Goal: Information Seeking & Learning: Find specific fact

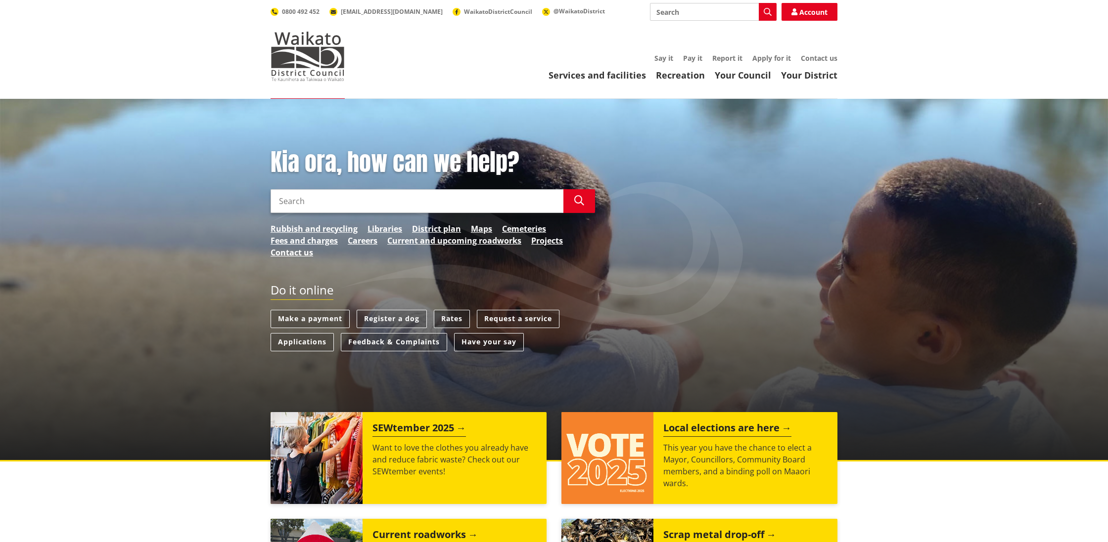
click at [457, 316] on link "Rates" at bounding box center [452, 319] width 36 height 18
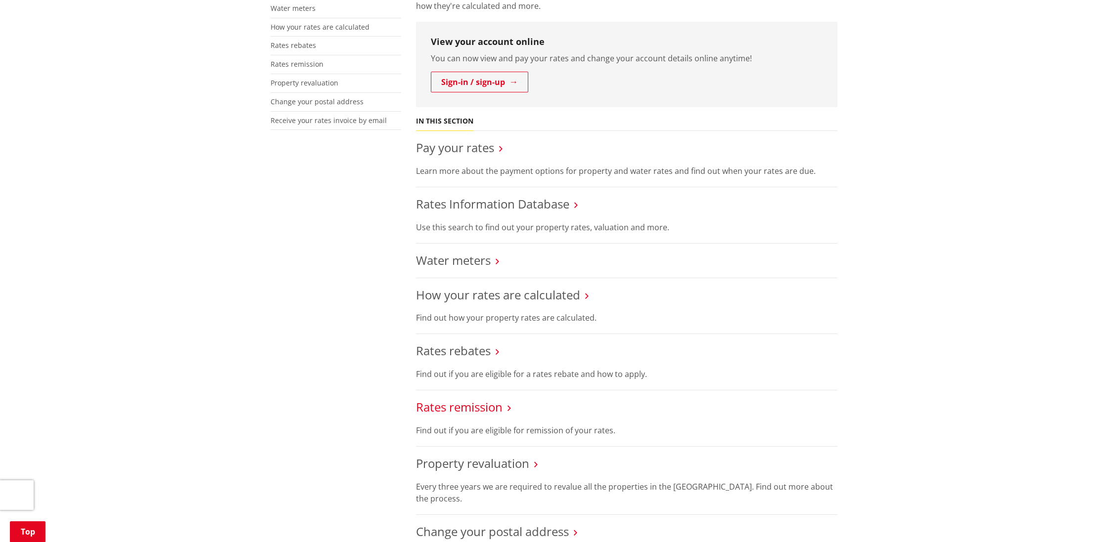
scroll to position [245, 0]
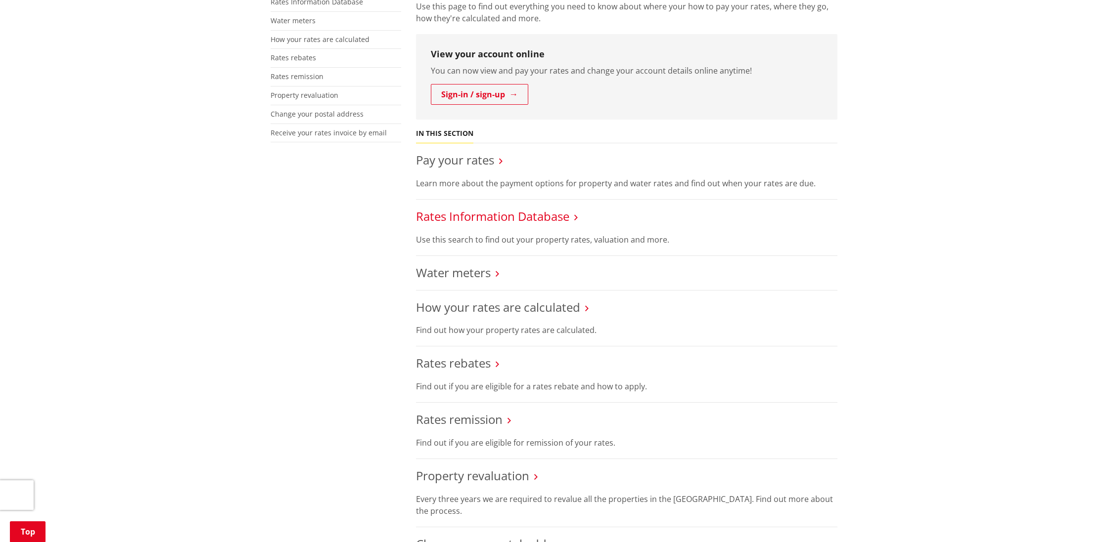
click at [480, 213] on link "Rates Information Database" at bounding box center [492, 216] width 153 height 16
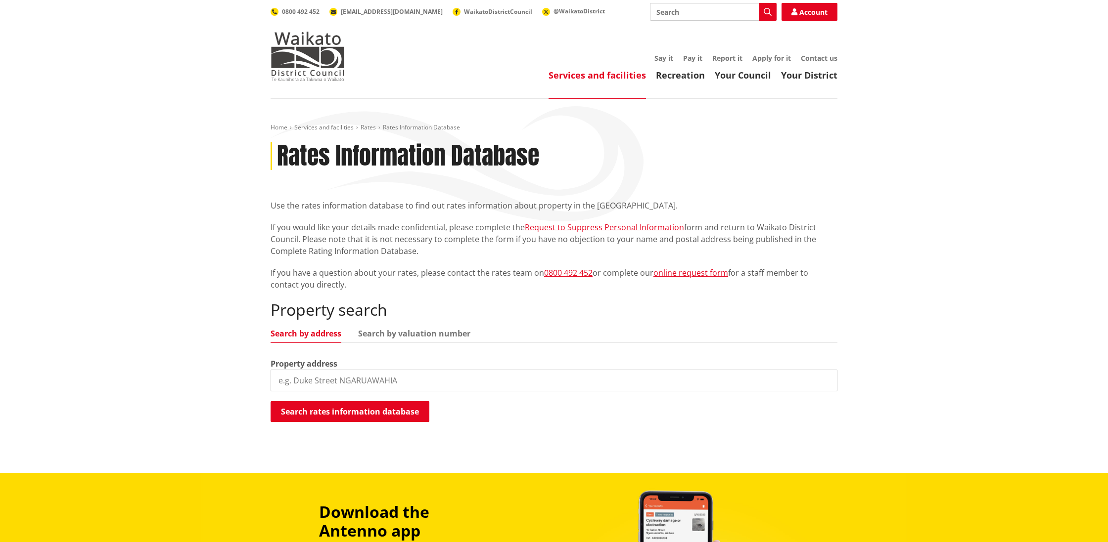
click at [394, 380] on input "search" at bounding box center [553, 381] width 567 height 22
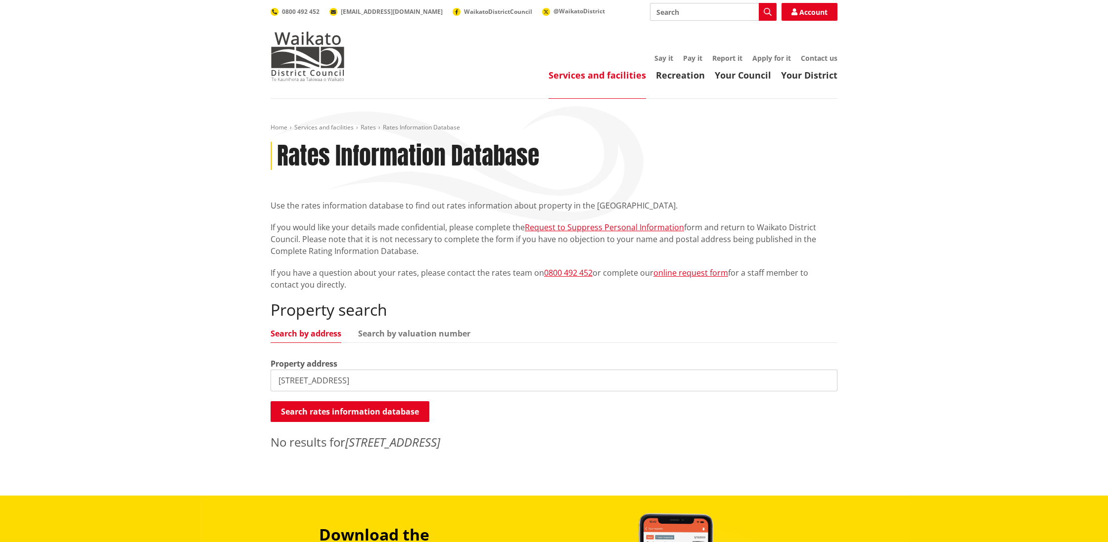
click at [292, 382] on input "250 helenslee road" at bounding box center [553, 381] width 567 height 22
click at [296, 382] on input "25 helenslee road" at bounding box center [553, 381] width 567 height 22
click at [332, 379] on input "25 Helenslee road" at bounding box center [553, 381] width 567 height 22
click at [287, 382] on input "25 Helenslee Road" at bounding box center [553, 381] width 567 height 22
type input "26 Helenslee Road"
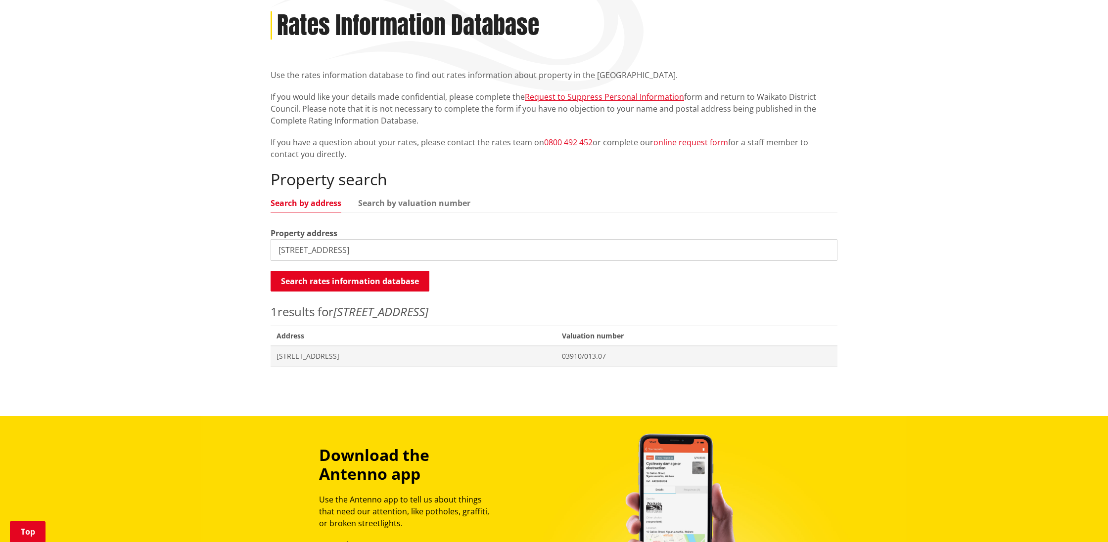
scroll to position [133, 0]
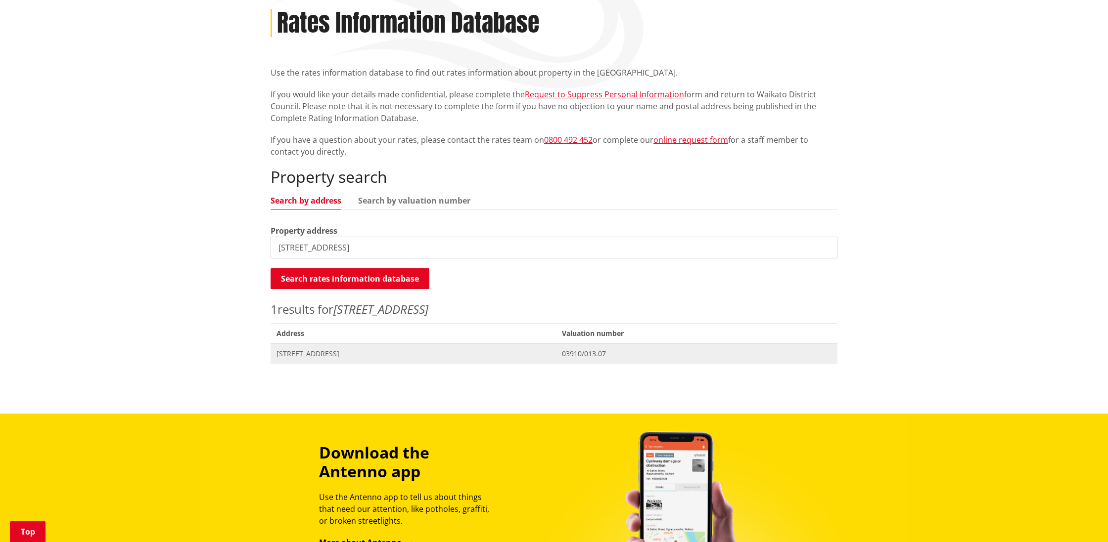
click at [340, 353] on span "26 Helenslee Road POKENO" at bounding box center [412, 354] width 273 height 10
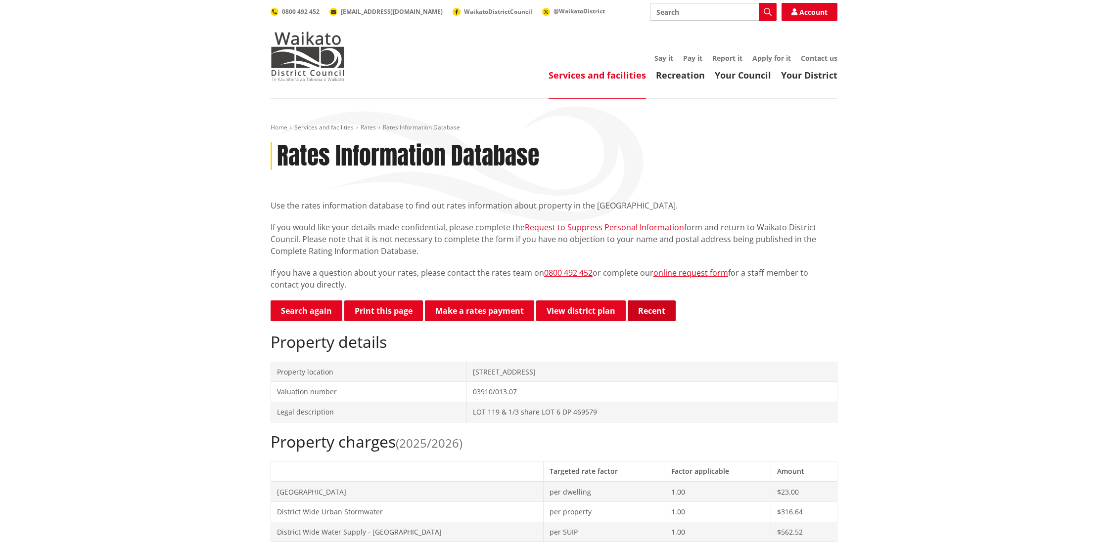
click at [643, 314] on button "Recent" at bounding box center [652, 311] width 48 height 21
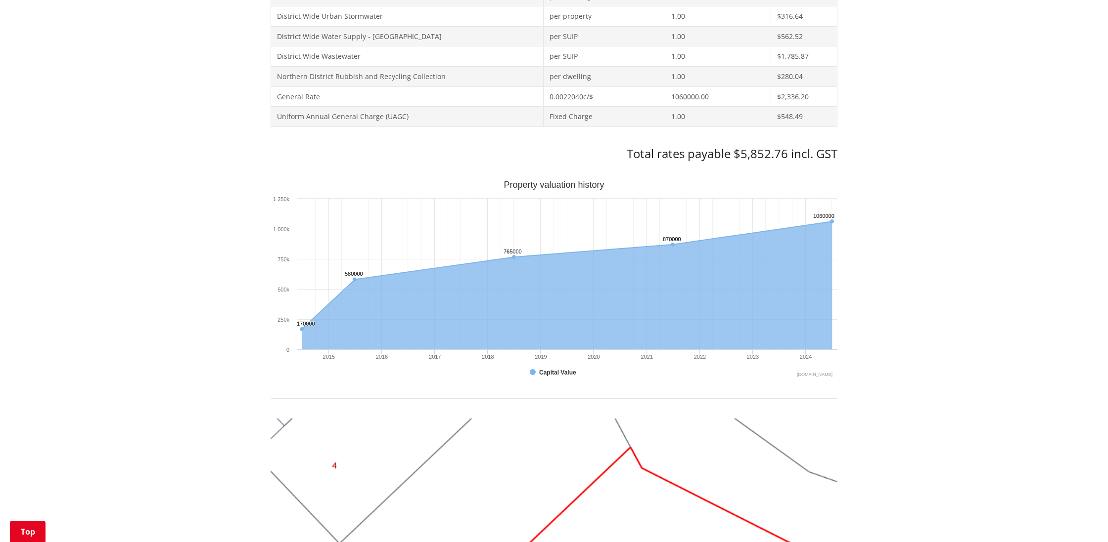
scroll to position [518, 0]
click at [752, 229] on icon "Interactive chart" at bounding box center [567, 274] width 530 height 107
click at [675, 241] on icon "Wednesday, Jun 30, 12:00, 870,000. Capital Value." at bounding box center [673, 244] width 6 height 6
click at [671, 223] on rect "Interactive chart" at bounding box center [553, 279] width 567 height 198
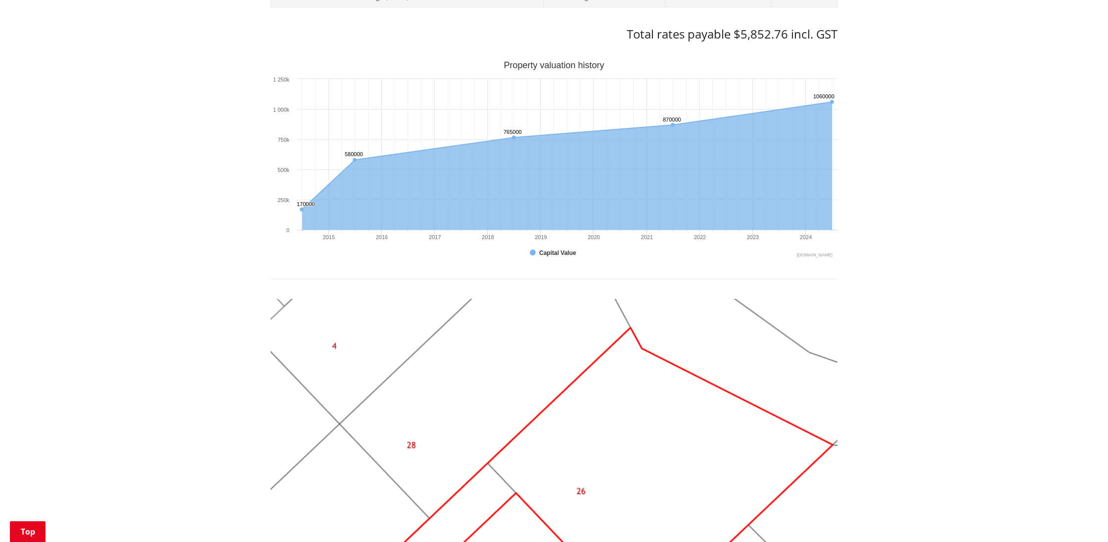
scroll to position [636, 0]
click at [513, 136] on icon "Saturday, Jun 30, 12:00, 765,000. Capital Value." at bounding box center [514, 139] width 6 height 6
click at [514, 121] on icon "Interactive chart" at bounding box center [514, 156] width 0 height 151
click at [673, 111] on icon "Interactive chart" at bounding box center [673, 156] width 0 height 151
click at [834, 100] on icon "Sunday, Jun 30, 12:00, 1,060,000. Capital Value." at bounding box center [832, 103] width 6 height 6
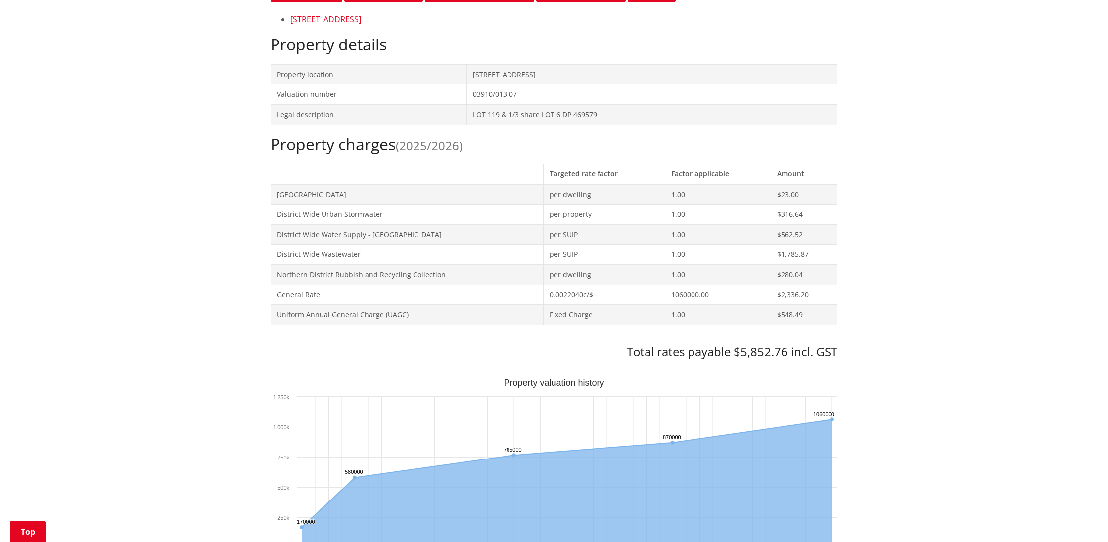
scroll to position [842, 0]
